Goal: Task Accomplishment & Management: Manage account settings

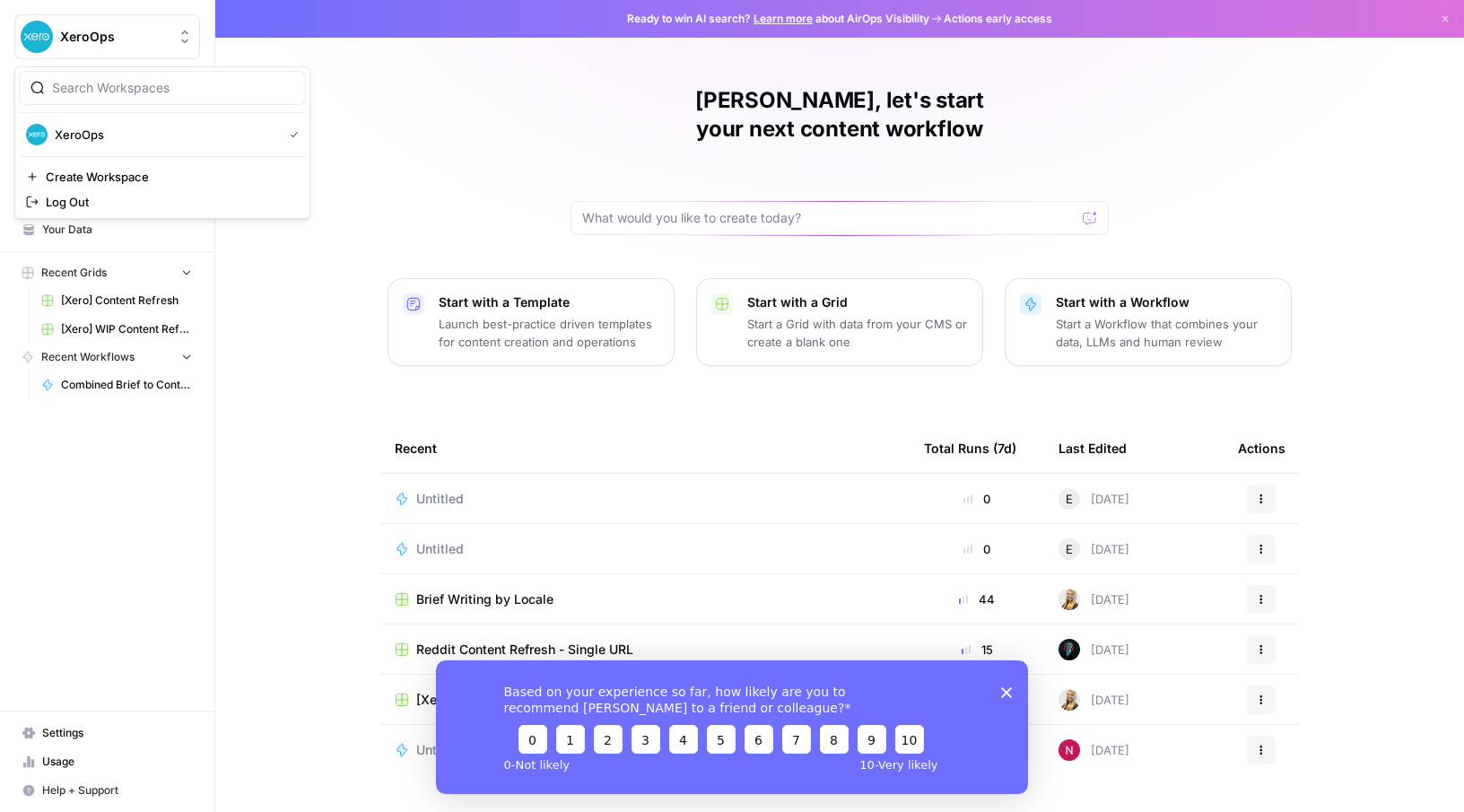
click at [58, 34] on button "XeroOps" at bounding box center [107, 36] width 186 height 45
click at [366, 88] on div "[PERSON_NAME], let's start your next content workflow Start with a Template Lau…" at bounding box center [839, 427] width 1249 height 854
click at [62, 727] on span "Settings" at bounding box center [117, 733] width 150 height 16
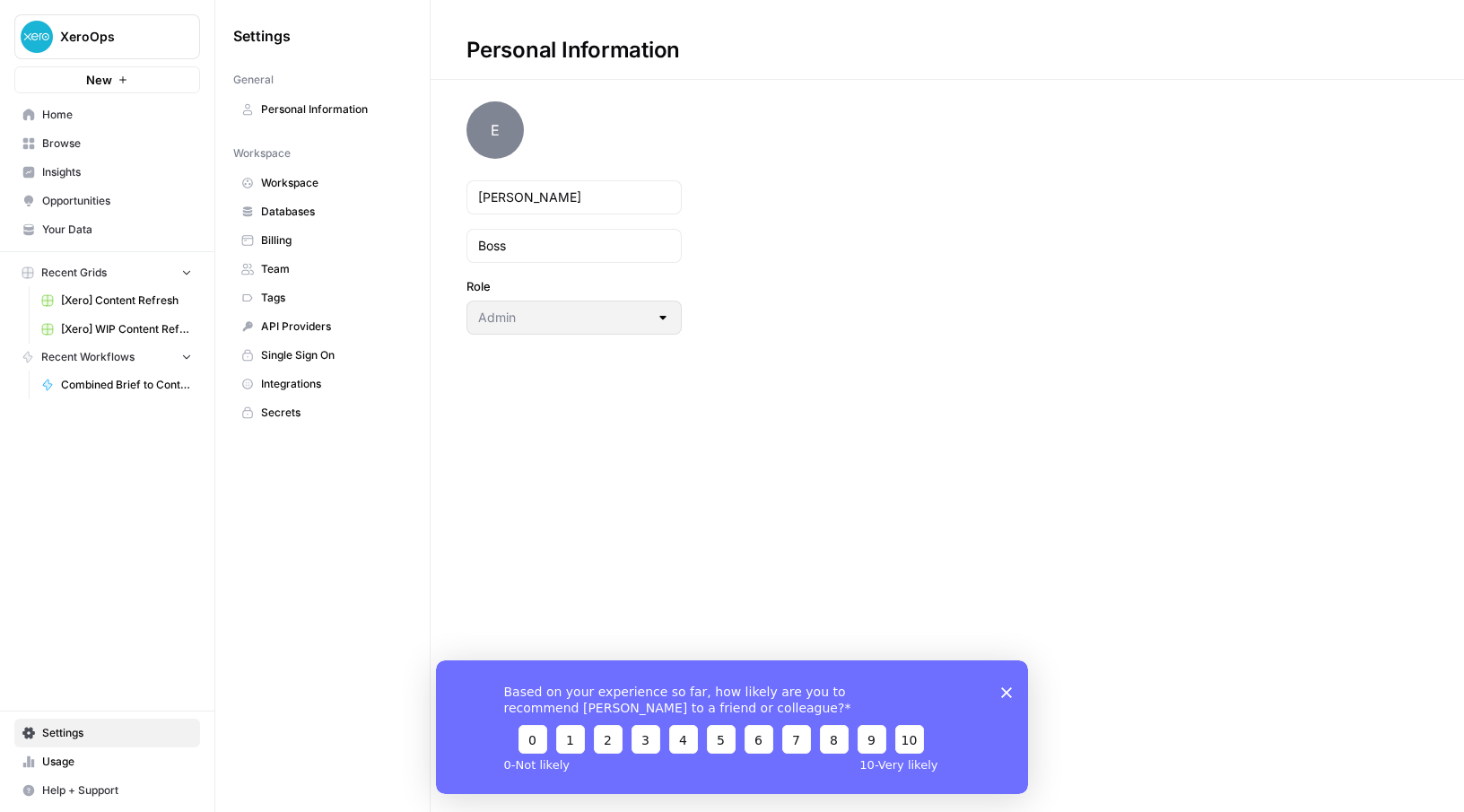
click at [291, 261] on span "Team" at bounding box center [333, 269] width 143 height 16
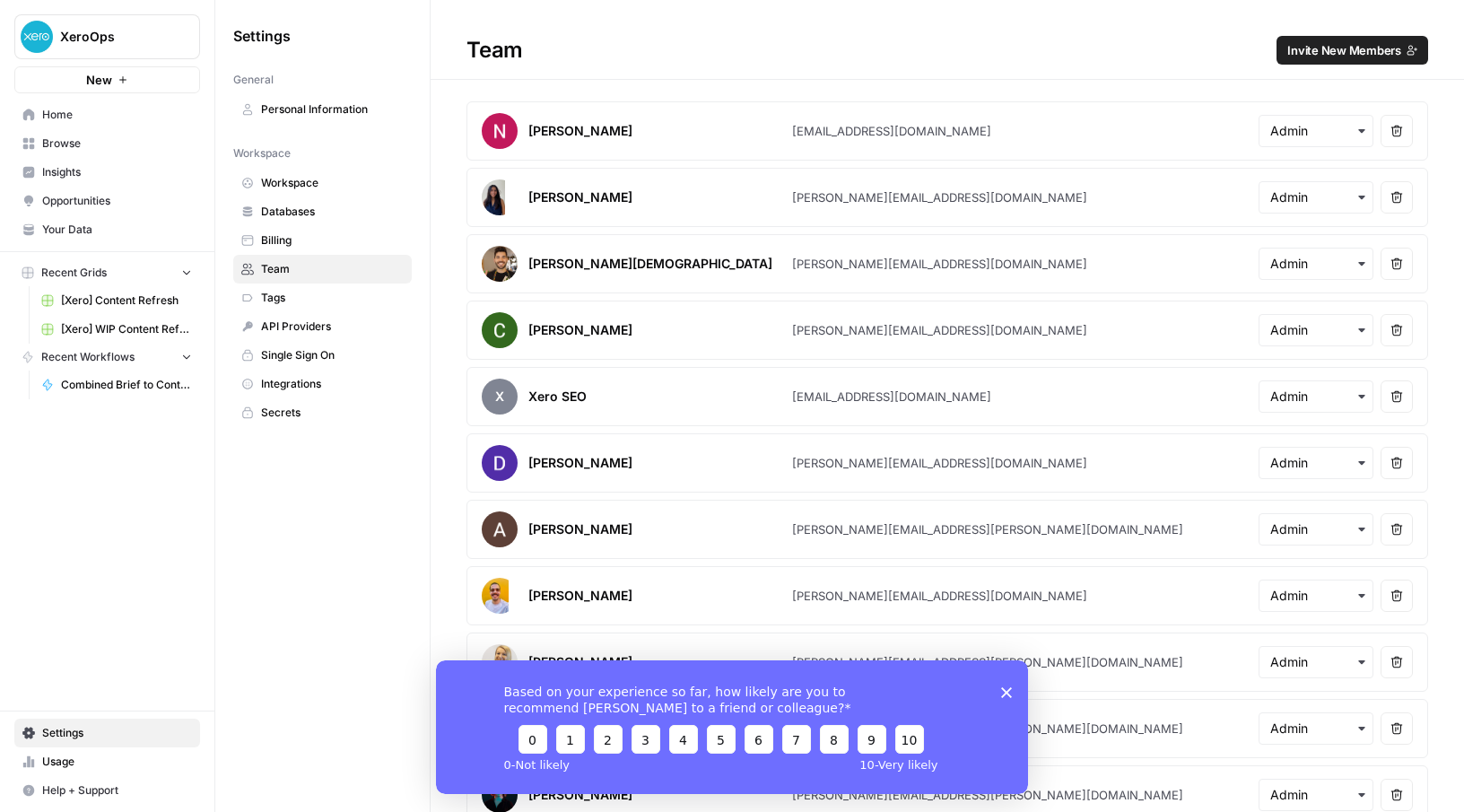
click at [1335, 56] on span "Invite New Members" at bounding box center [1344, 51] width 114 height 18
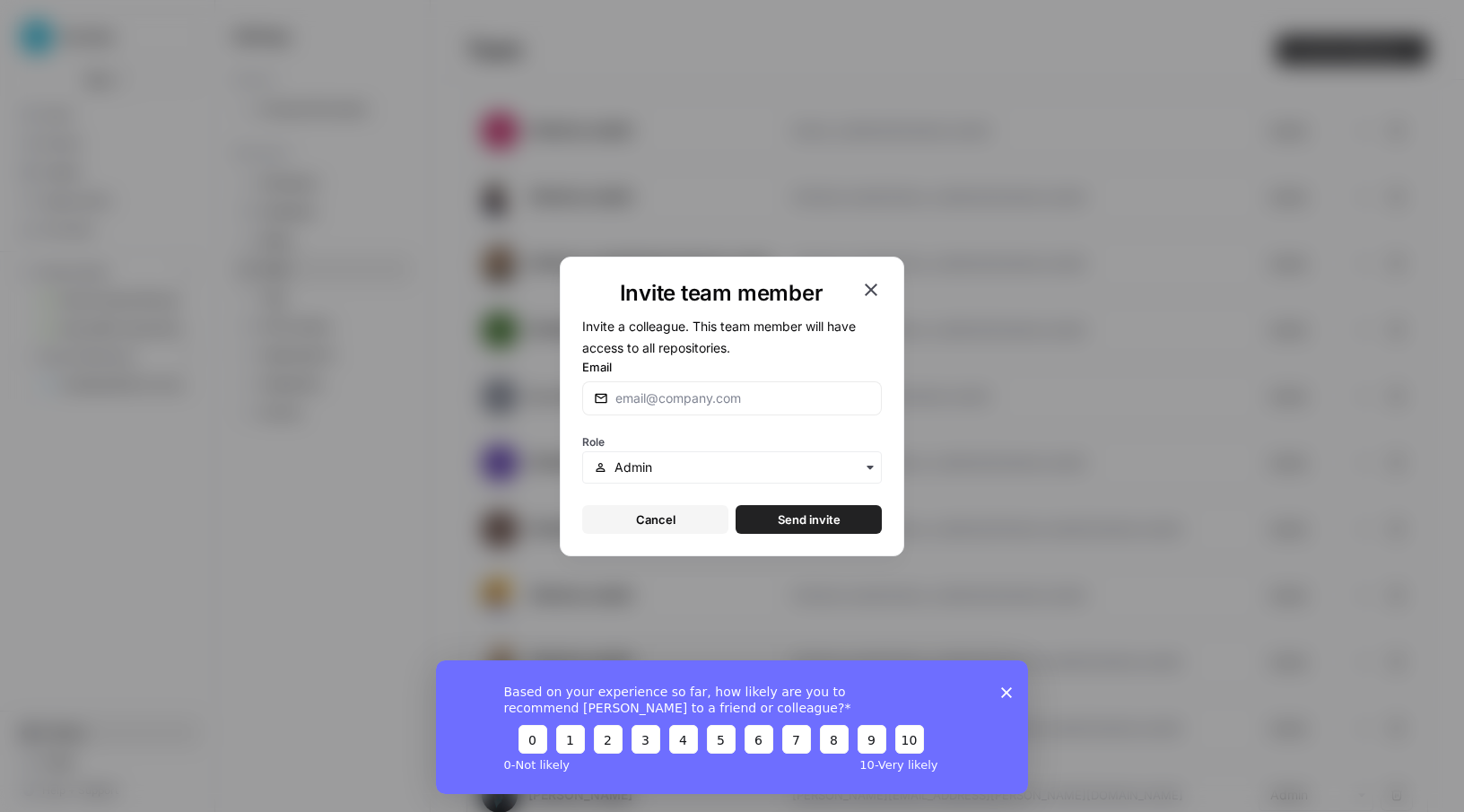
click at [873, 290] on icon "button" at bounding box center [871, 289] width 13 height 13
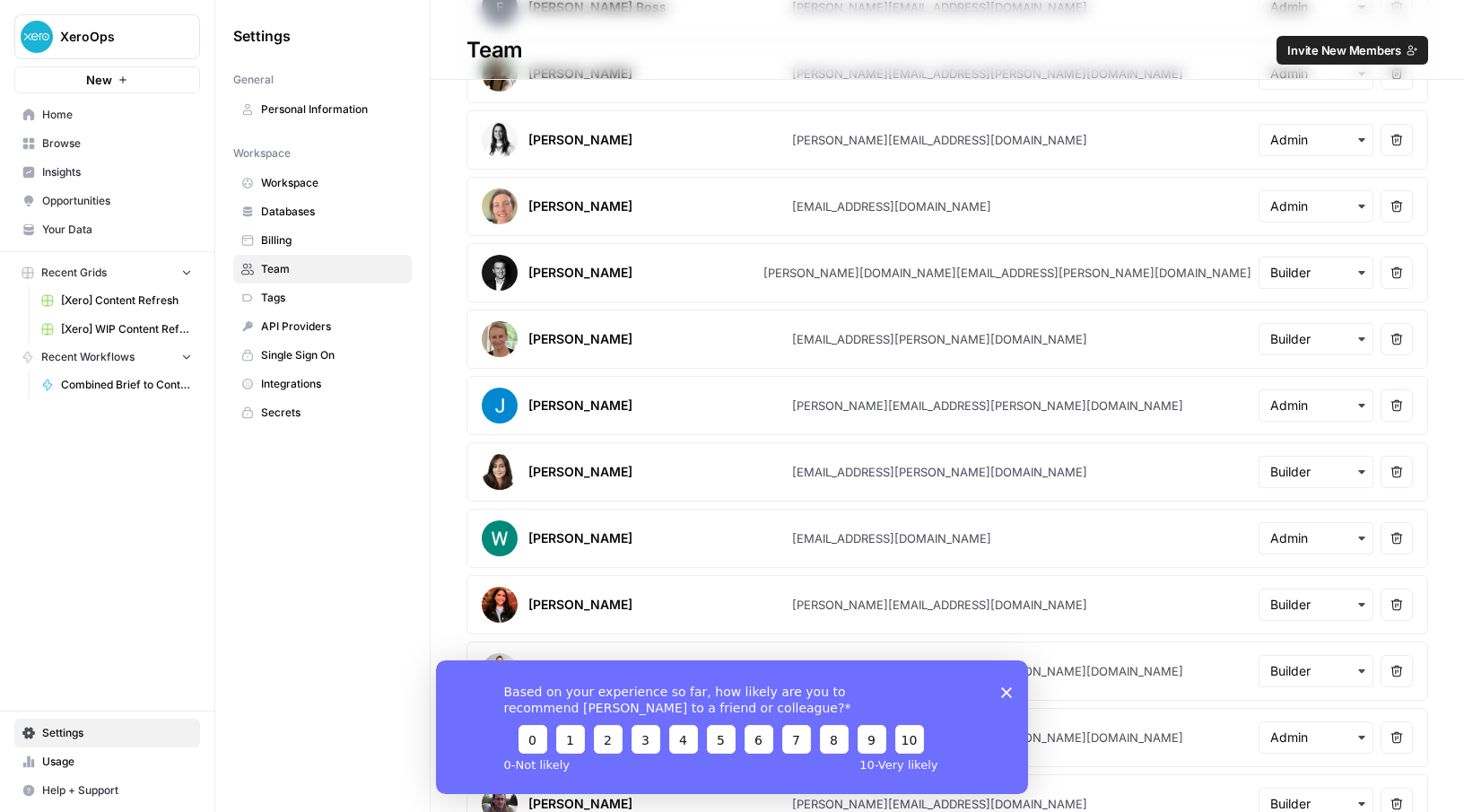
scroll to position [1016, 0]
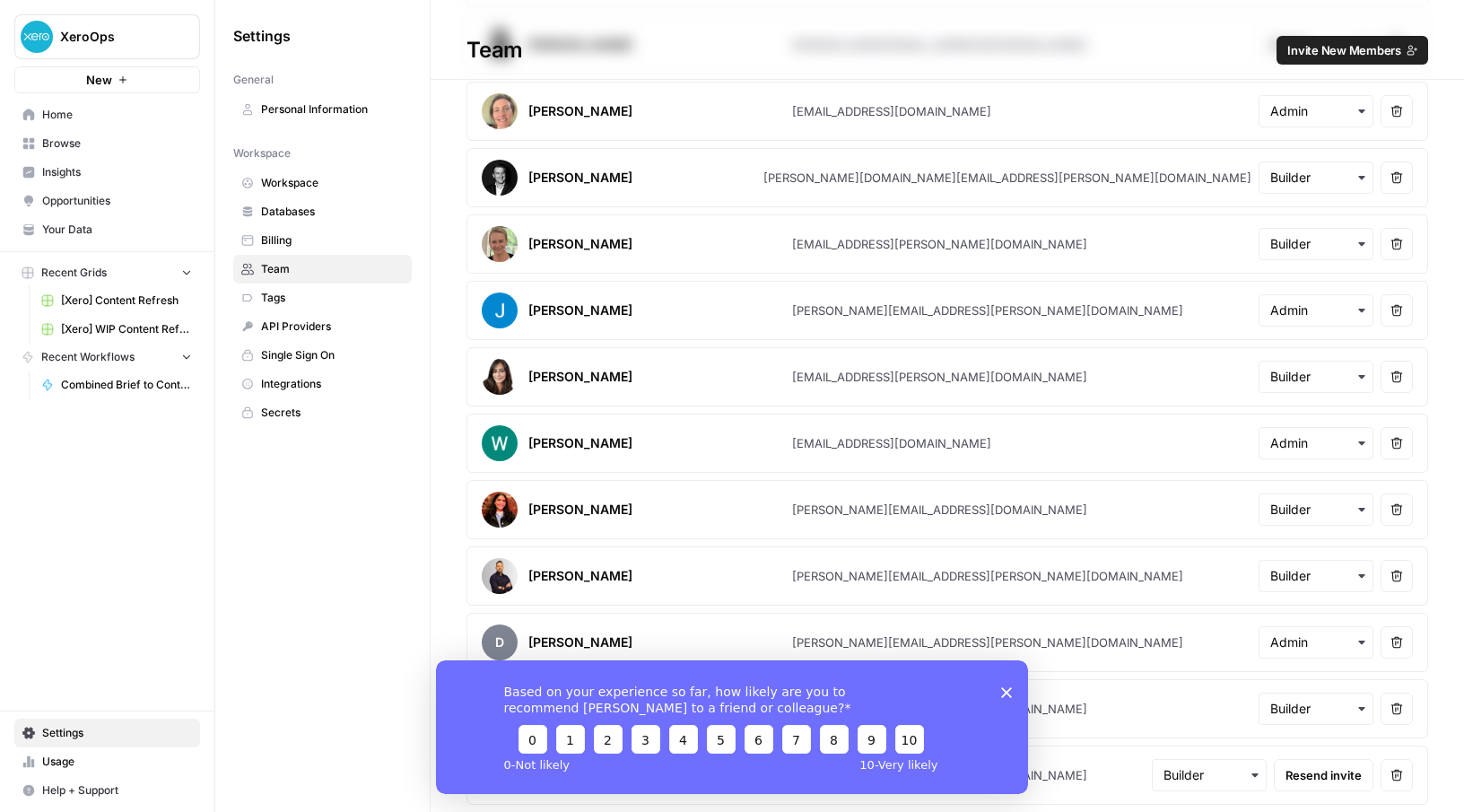
click at [1321, 52] on span "Invite New Members" at bounding box center [1344, 51] width 114 height 18
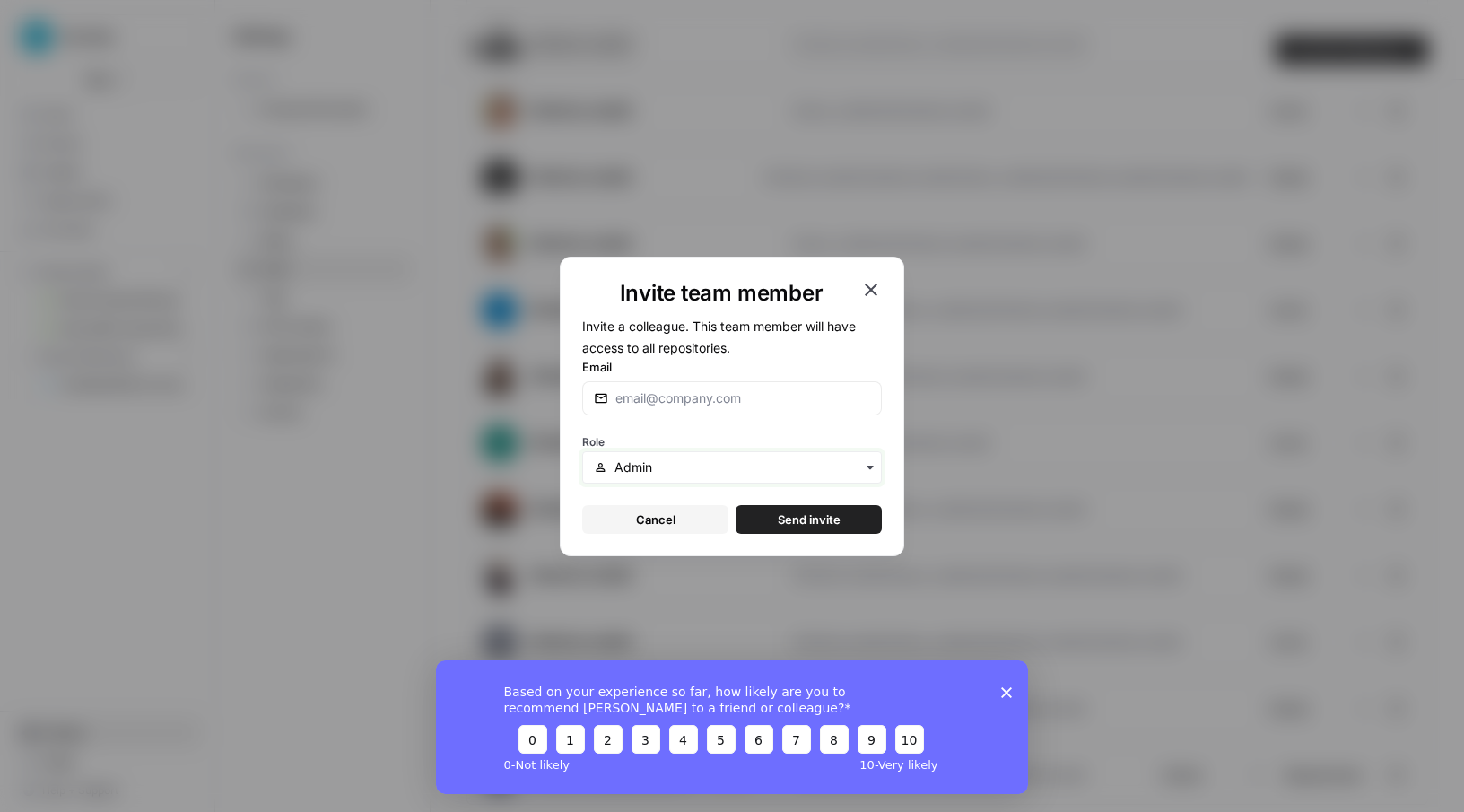
click at [686, 463] on input "text" at bounding box center [743, 467] width 256 height 18
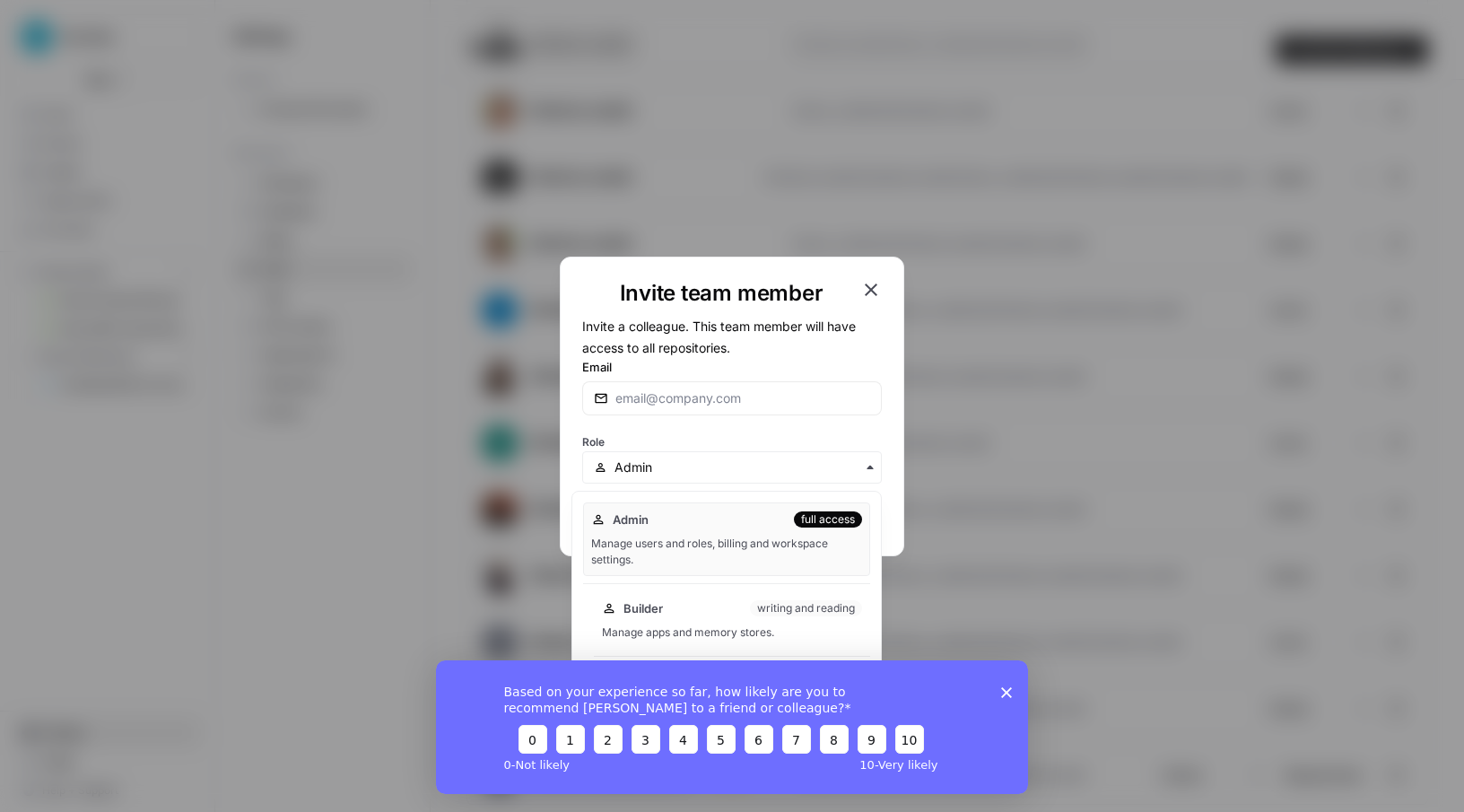
click at [683, 602] on div "Builder writing and reading" at bounding box center [732, 608] width 261 height 18
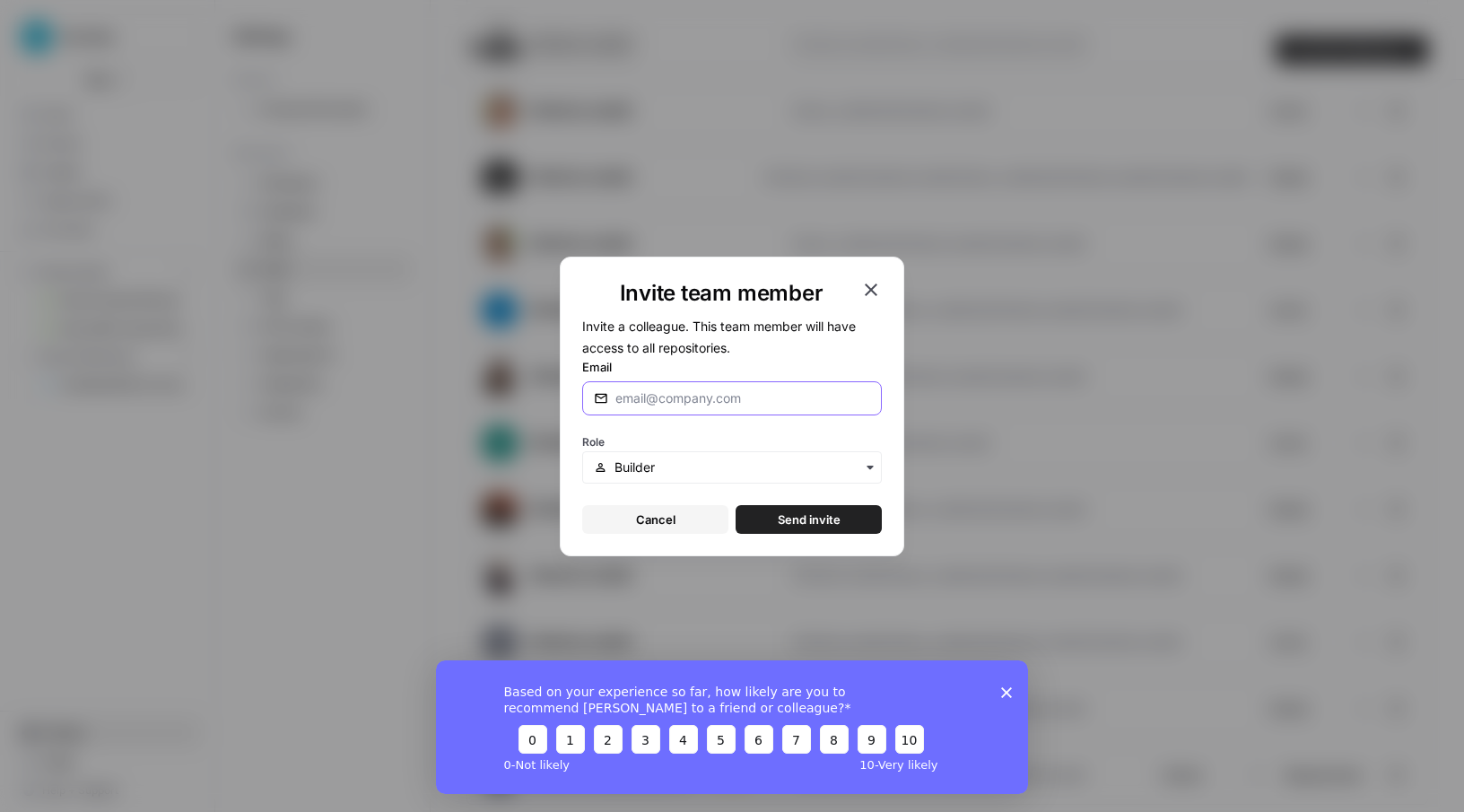
click at [648, 397] on input "Email" at bounding box center [739, 398] width 248 height 18
paste input "[PERSON_NAME][EMAIL_ADDRESS][DOMAIN_NAME]"
type input "[PERSON_NAME][EMAIL_ADDRESS][DOMAIN_NAME]"
click at [800, 520] on span "Send invite" at bounding box center [808, 519] width 62 height 18
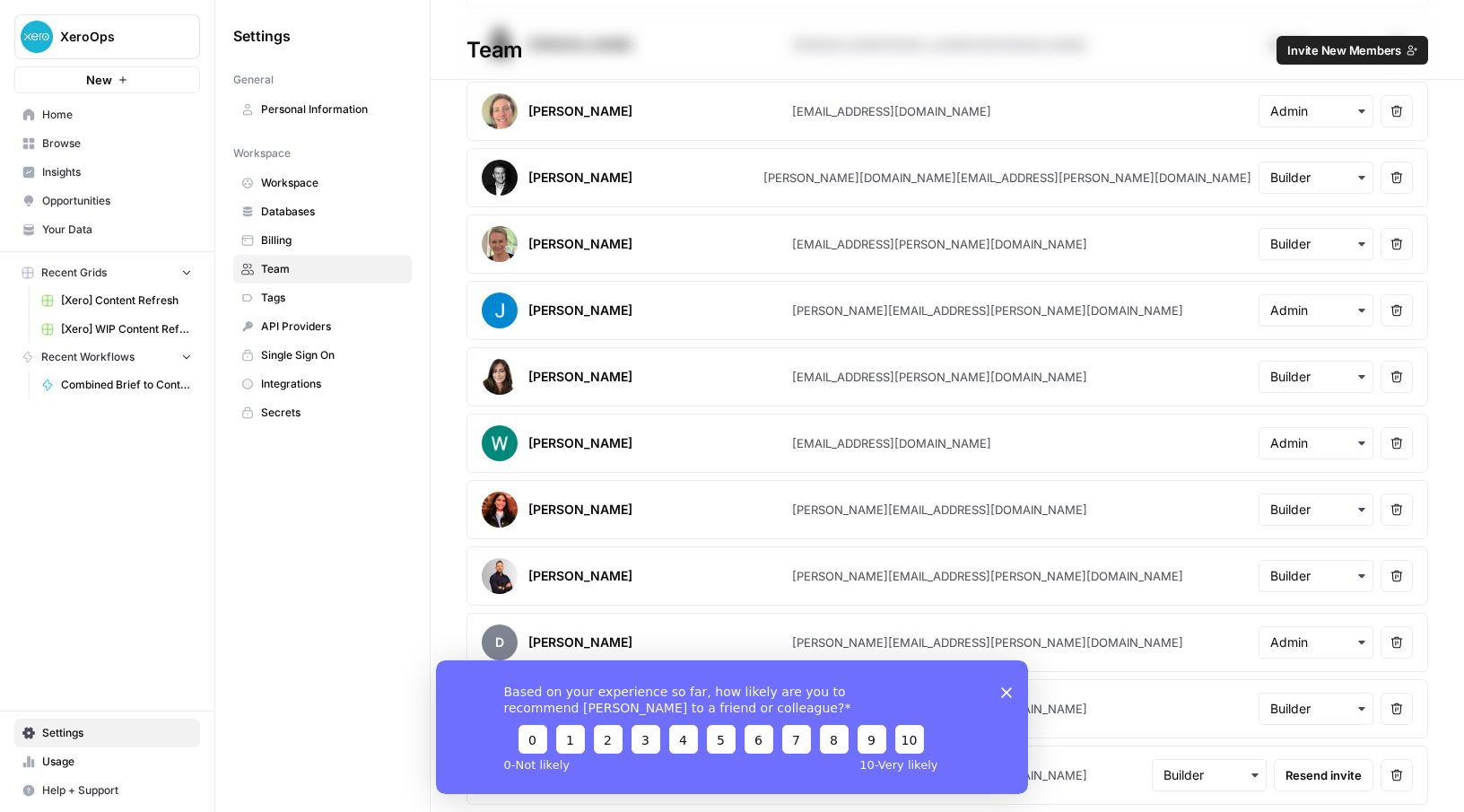
click at [1327, 48] on span "Invite New Members" at bounding box center [1344, 51] width 114 height 18
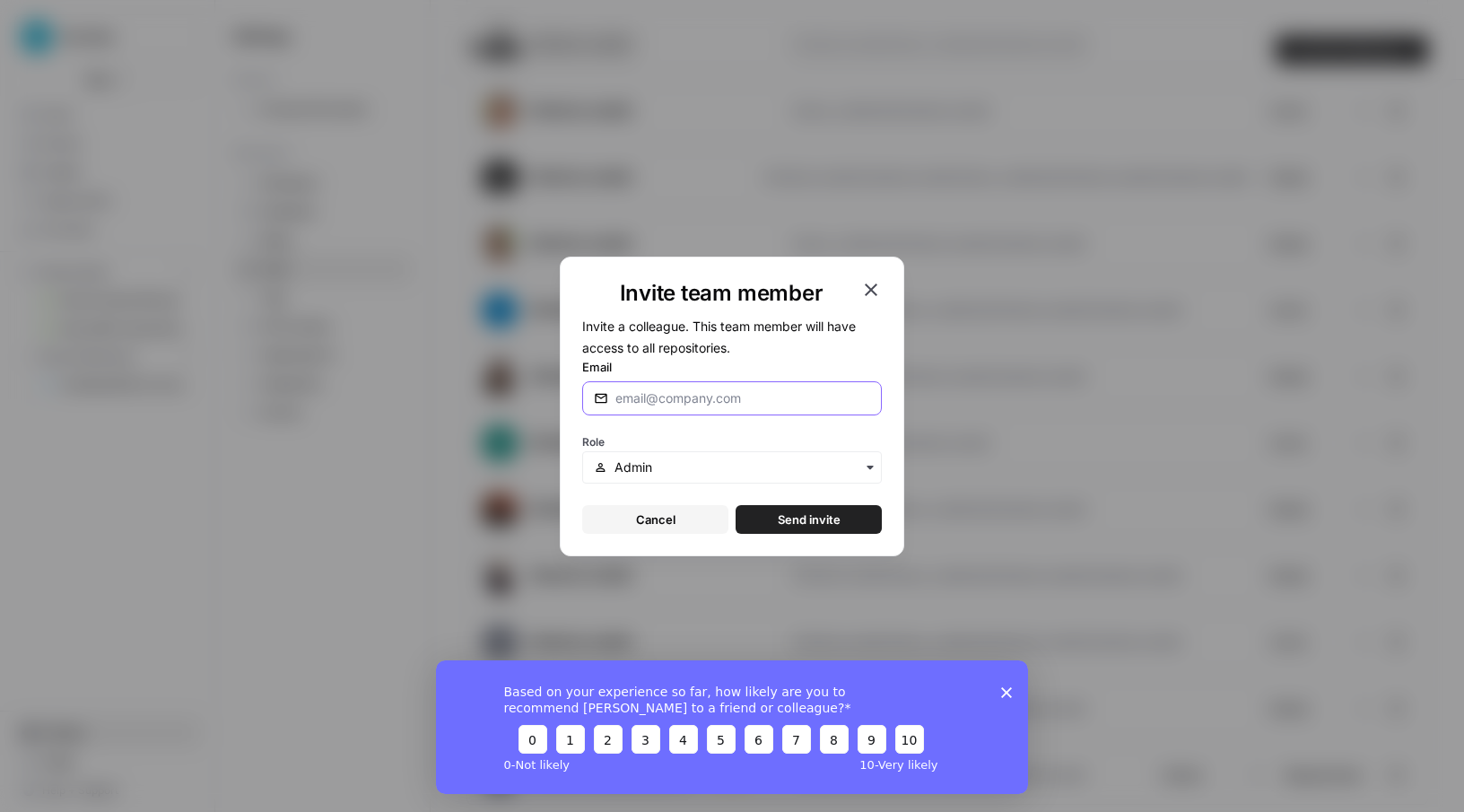
click at [670, 406] on input "Email" at bounding box center [739, 398] width 248 height 18
paste input "[PERSON_NAME][EMAIL_ADDRESS][PERSON_NAME][DOMAIN_NAME]"
type input "[PERSON_NAME][EMAIL_ADDRESS][PERSON_NAME][DOMAIN_NAME]"
click at [652, 465] on input "text" at bounding box center [743, 467] width 256 height 18
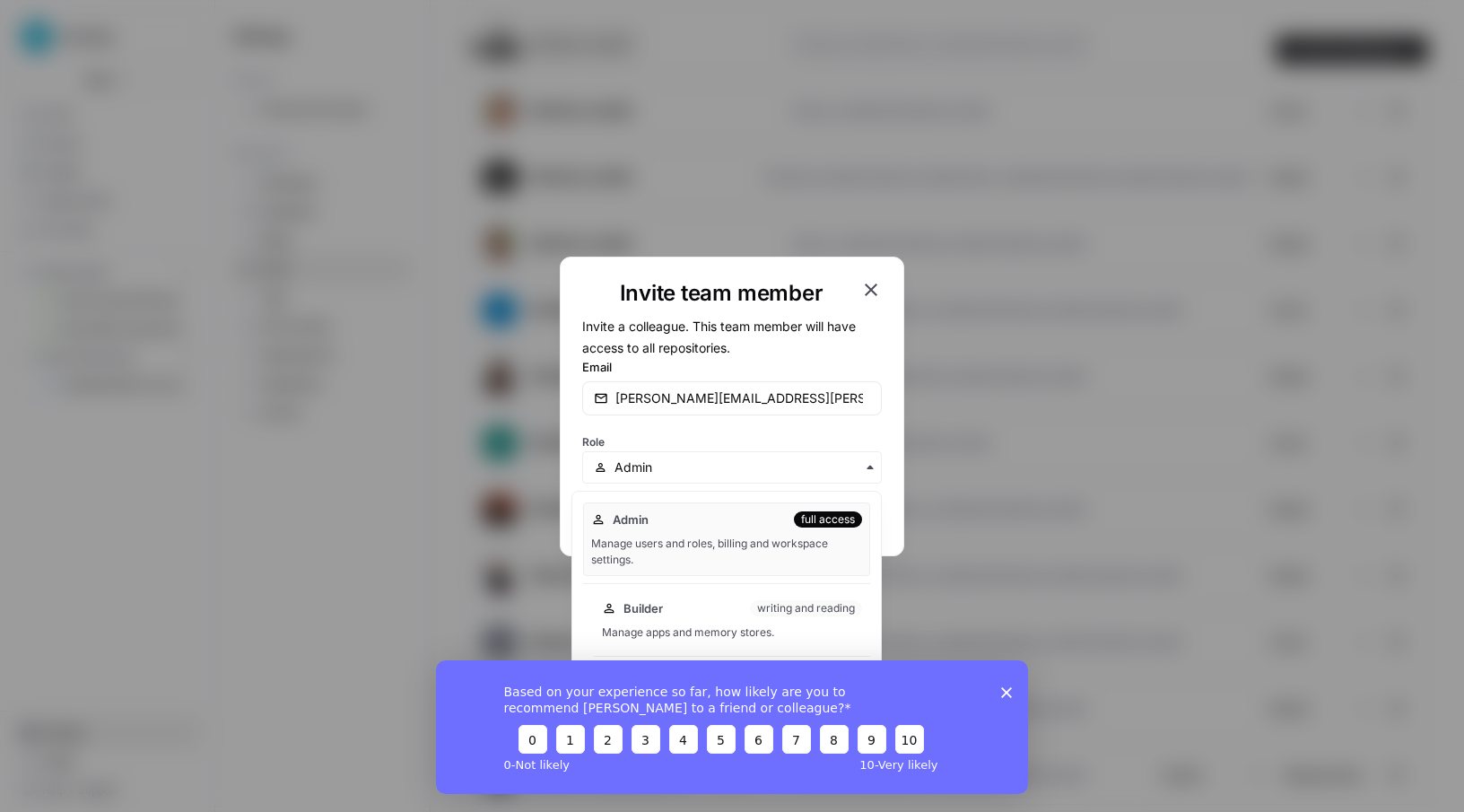
click at [680, 611] on div "Builder writing and reading" at bounding box center [732, 608] width 261 height 18
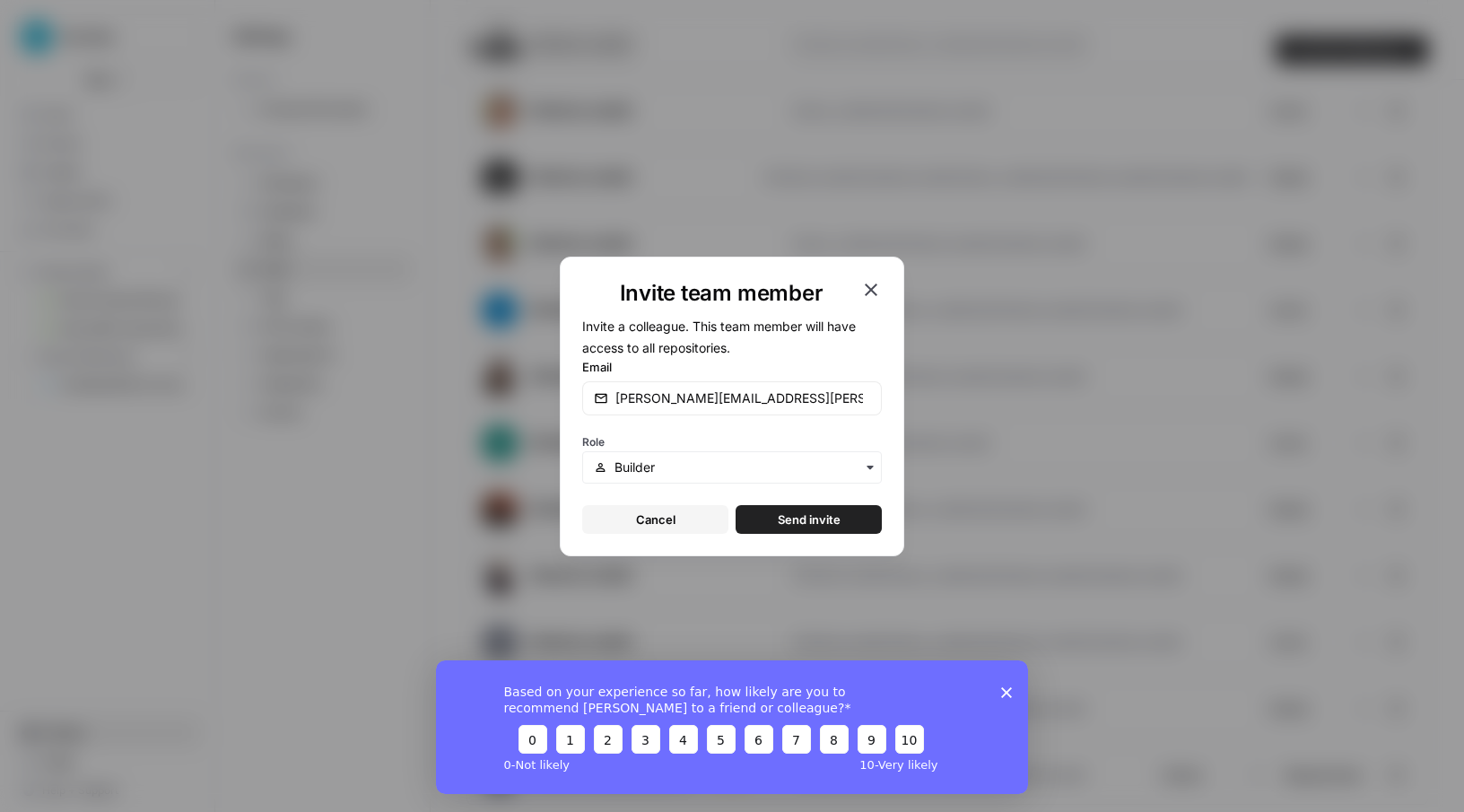
click at [796, 514] on span "Send invite" at bounding box center [808, 519] width 62 height 18
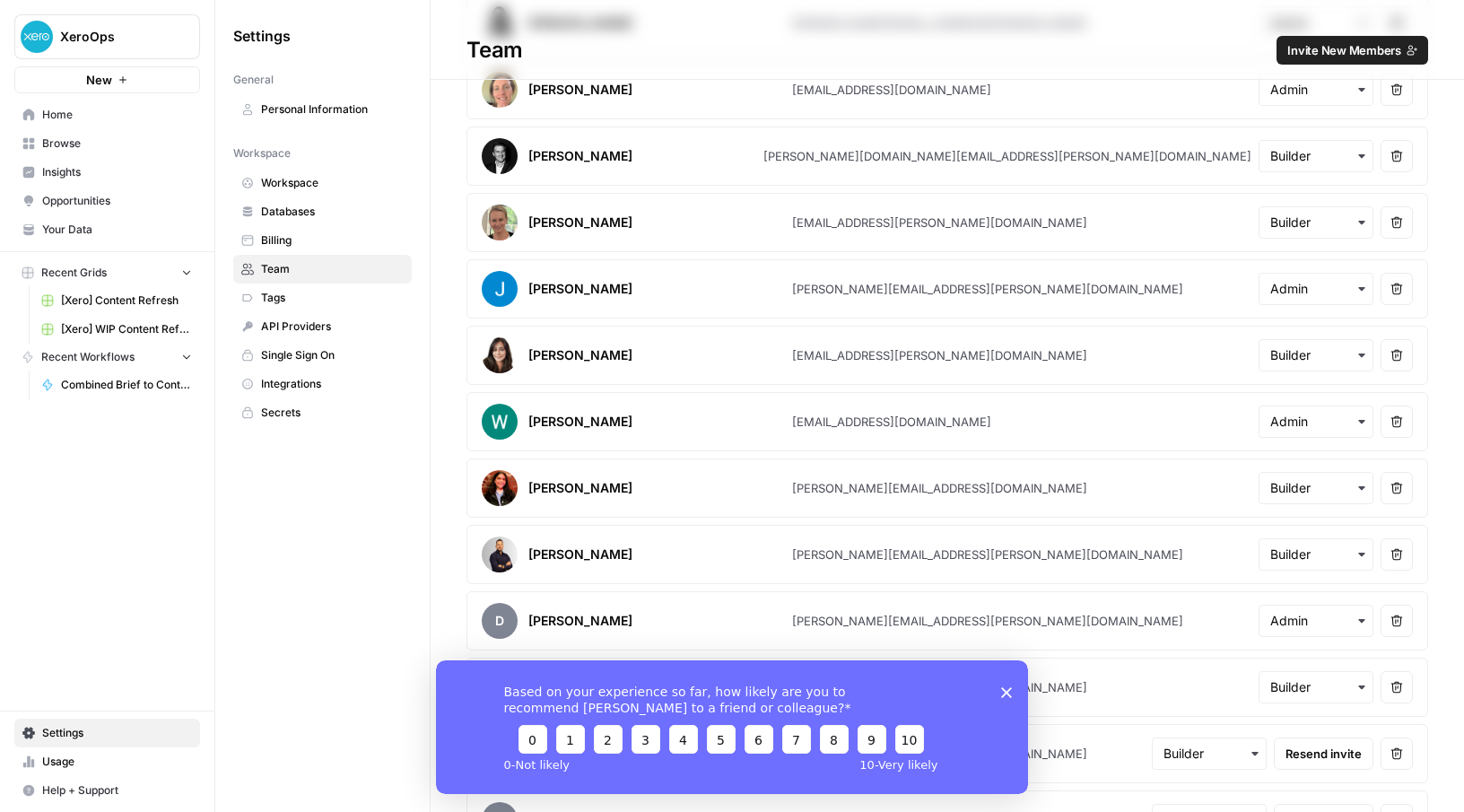
scroll to position [1149, 0]
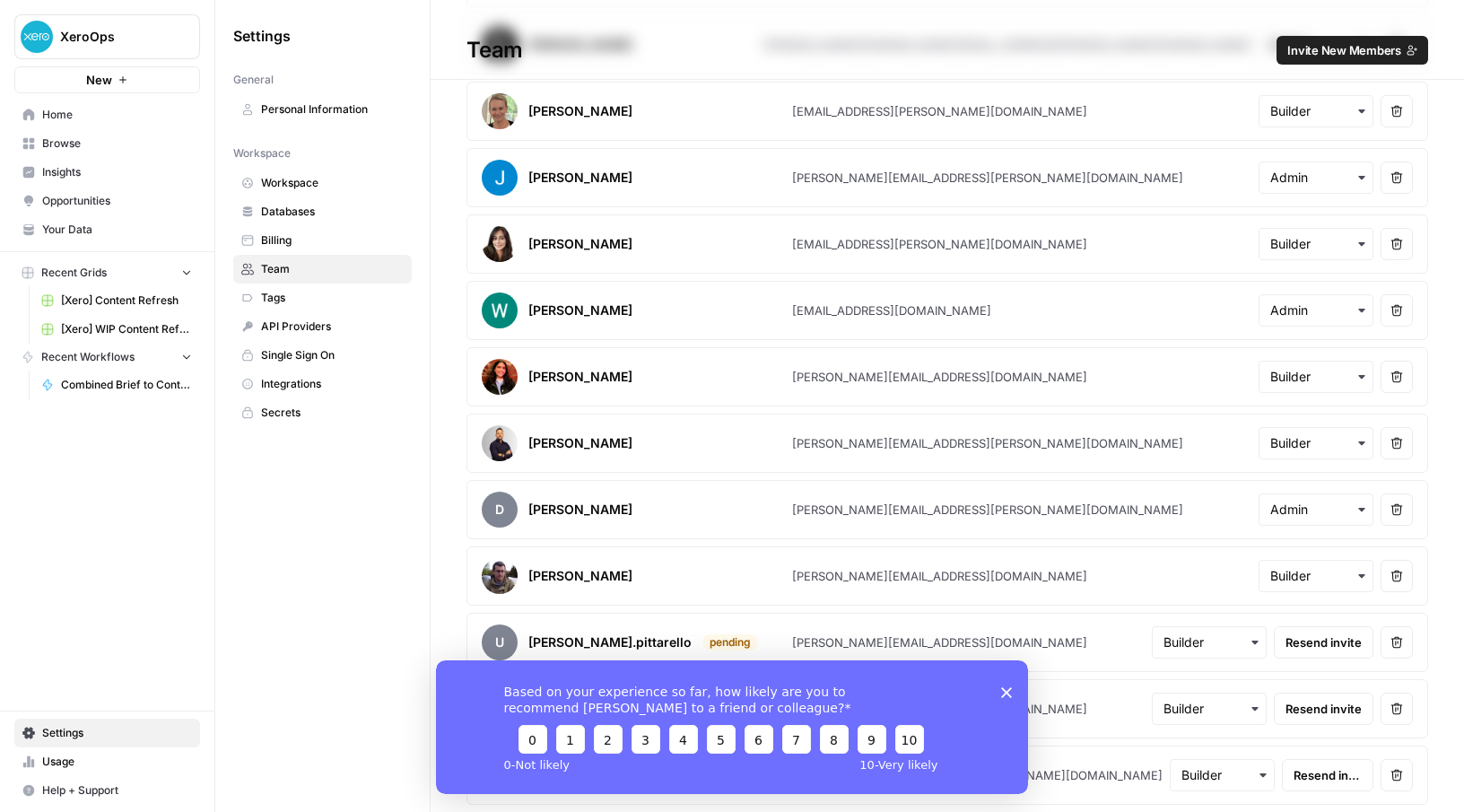
click at [1006, 695] on icon "Close survey" at bounding box center [1006, 691] width 11 height 11
